Goal: Navigation & Orientation: Find specific page/section

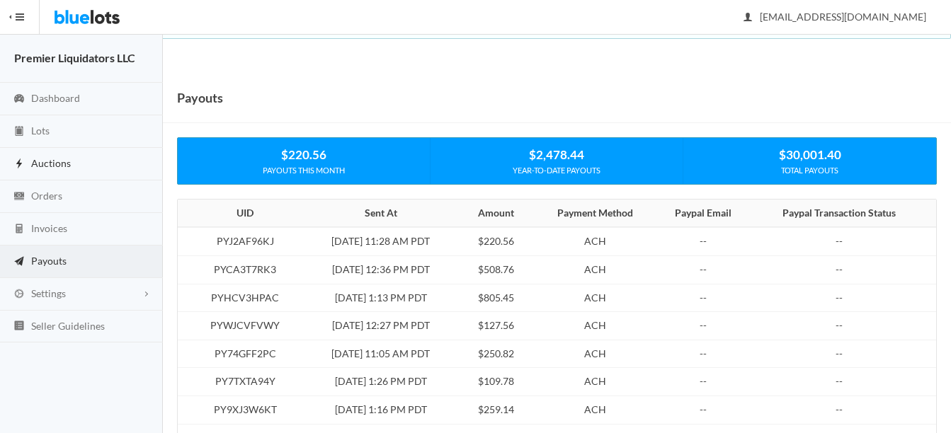
click at [47, 163] on span "Auctions" at bounding box center [51, 163] width 40 height 12
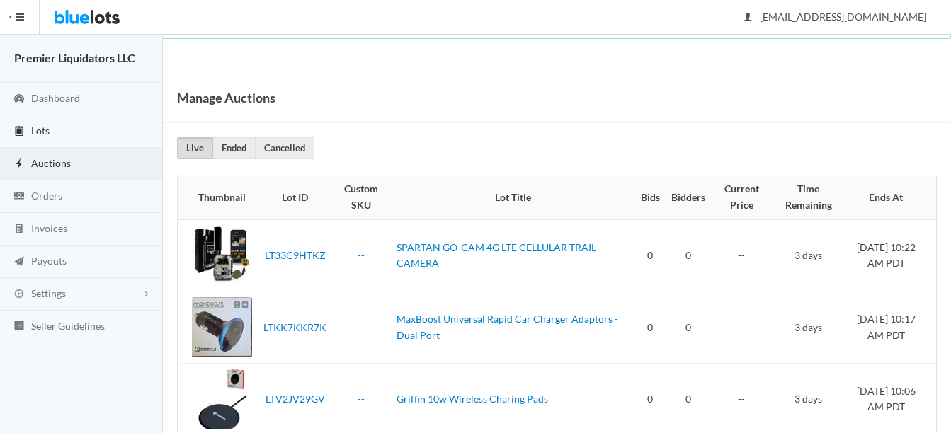
click at [42, 131] on span "Lots" at bounding box center [40, 131] width 18 height 12
